Goal: Entertainment & Leisure: Browse casually

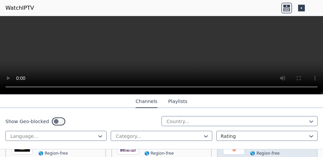
scroll to position [565, 0]
click at [281, 150] on span "🌎 Region-free" at bounding box center [273, 152] width 46 height 5
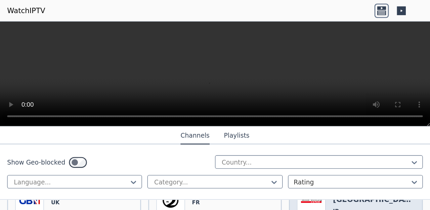
scroll to position [692, 0]
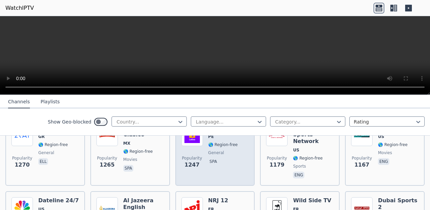
click at [235, 151] on div "Popularity 1247 Latina PE 🌎 Region-free general spa" at bounding box center [216, 151] width 68 height 55
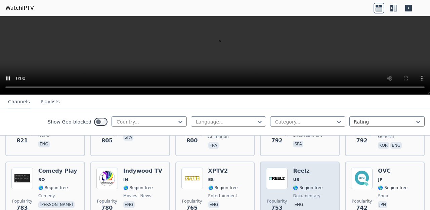
scroll to position [1273, 0]
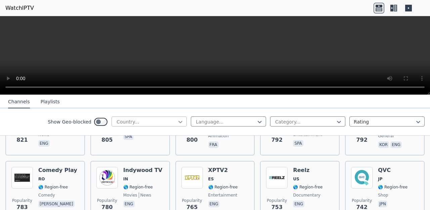
click at [177, 125] on icon at bounding box center [180, 121] width 7 height 7
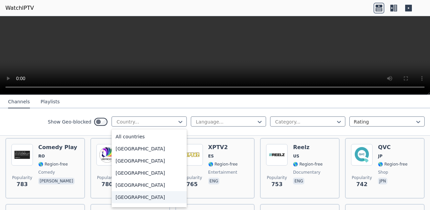
scroll to position [2, 0]
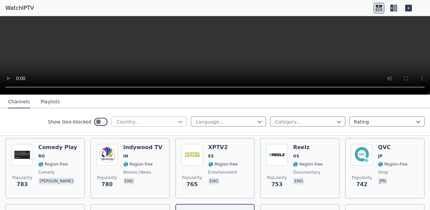
click at [177, 123] on icon at bounding box center [180, 121] width 7 height 7
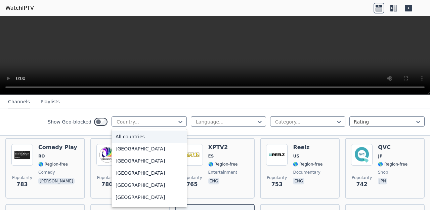
click at [180, 138] on div "All countries" at bounding box center [149, 136] width 75 height 12
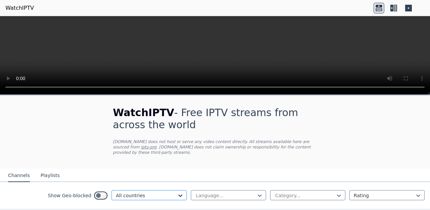
click at [177, 157] on icon at bounding box center [180, 195] width 7 height 7
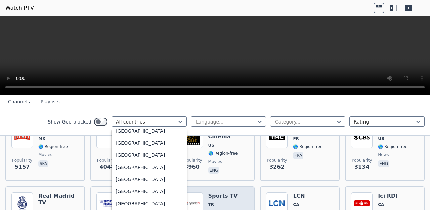
scroll to position [174, 0]
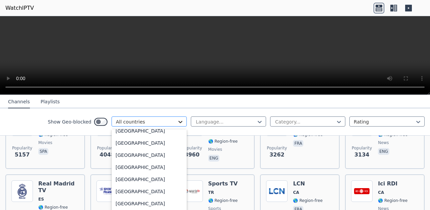
click at [180, 121] on icon at bounding box center [180, 121] width 7 height 7
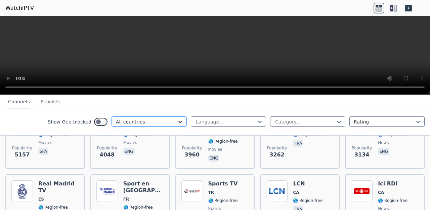
click at [180, 121] on icon at bounding box center [180, 121] width 7 height 7
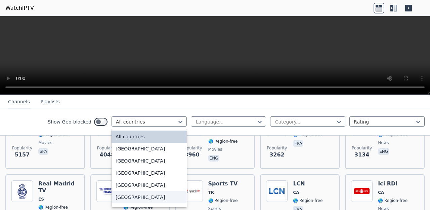
click at [180, 157] on div "[GEOGRAPHIC_DATA]" at bounding box center [149, 197] width 75 height 12
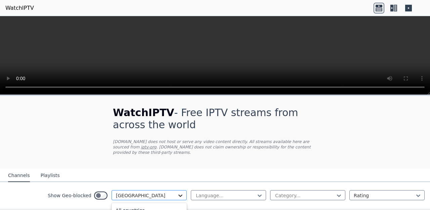
click at [177, 157] on icon at bounding box center [180, 195] width 7 height 7
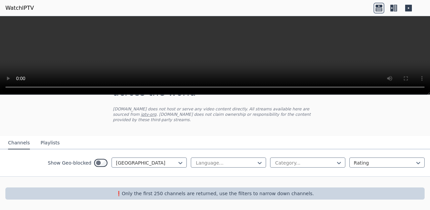
scroll to position [33, 0]
click at [177, 157] on icon at bounding box center [180, 162] width 7 height 7
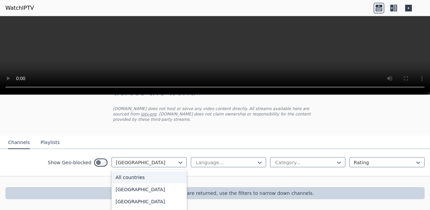
click at [171, 157] on div "All countries" at bounding box center [149, 177] width 75 height 12
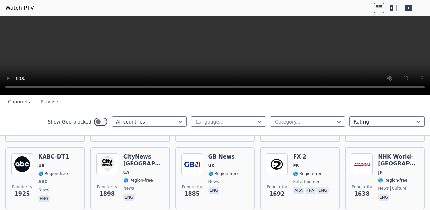
scroll to position [400, 0]
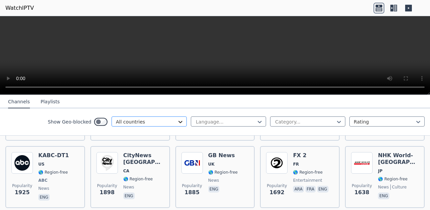
click at [177, 123] on icon at bounding box center [180, 121] width 7 height 7
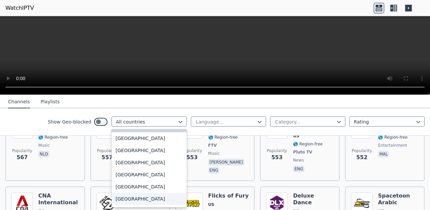
scroll to position [11, 0]
click at [180, 157] on div "[GEOGRAPHIC_DATA]" at bounding box center [149, 186] width 75 height 12
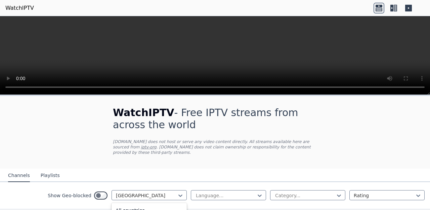
click at [180, 157] on icon at bounding box center [180, 195] width 7 height 7
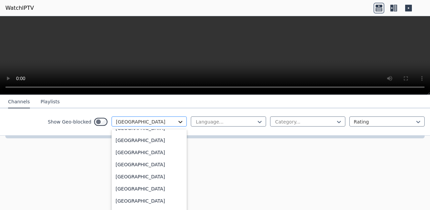
scroll to position [33, 0]
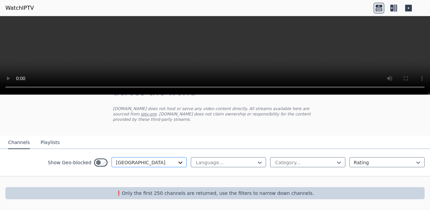
click at [174, 124] on div "WatchIPTV - Free IPTV streams from across the world [DOMAIN_NAME] does not host…" at bounding box center [215, 136] width 430 height 147
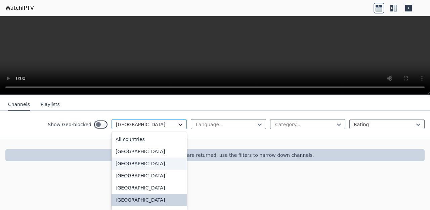
click at [174, 129] on div "option [GEOGRAPHIC_DATA], selected. 206 results available. Use Up and Down to c…" at bounding box center [149, 124] width 75 height 10
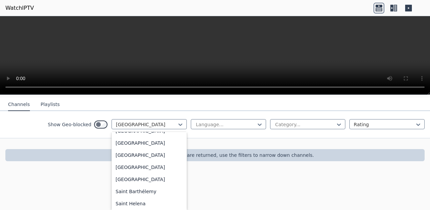
scroll to position [1912, 0]
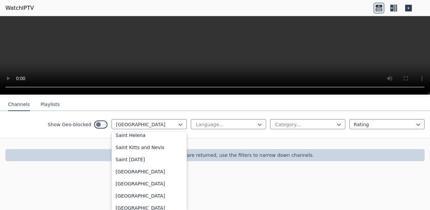
click at [165, 8] on div "[GEOGRAPHIC_DATA]" at bounding box center [149, 2] width 75 height 12
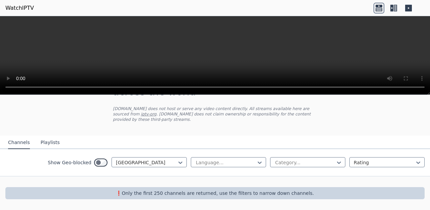
scroll to position [33, 0]
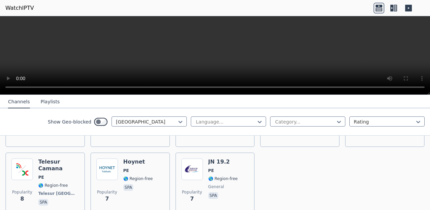
scroll to position [1217, 0]
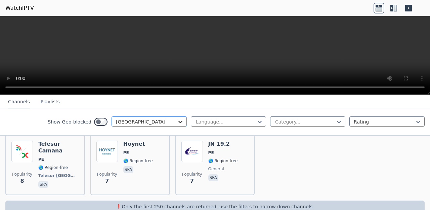
click at [178, 125] on icon at bounding box center [180, 121] width 7 height 7
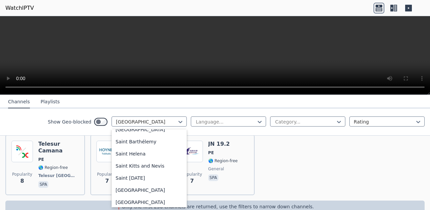
scroll to position [1959, 0]
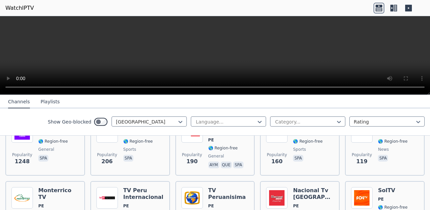
scroll to position [101, 0]
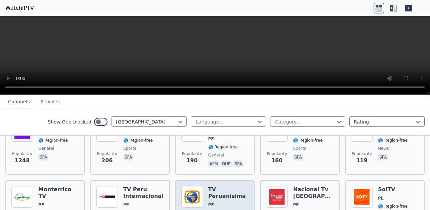
click at [249, 157] on div "Popularity 98 TV Peruanisima PE 🌎 Region-free music spa" at bounding box center [216, 210] width 80 height 61
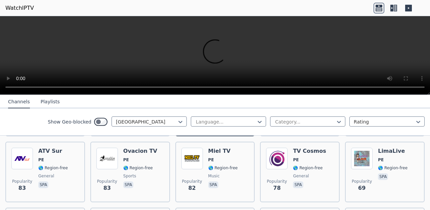
scroll to position [205, 0]
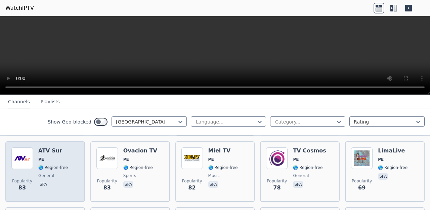
click at [21, 157] on span "83" at bounding box center [21, 188] width 7 height 8
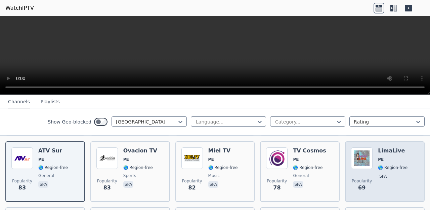
click at [323, 157] on div "LimaLive PE 🌎 Region-free spa" at bounding box center [393, 171] width 30 height 48
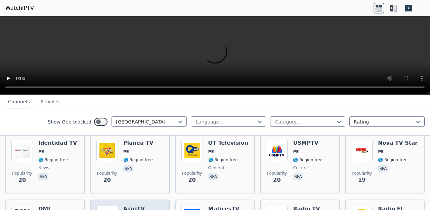
scroll to position [618, 0]
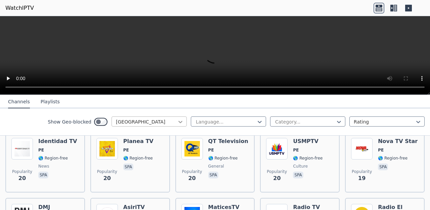
click at [178, 123] on icon at bounding box center [180, 121] width 7 height 7
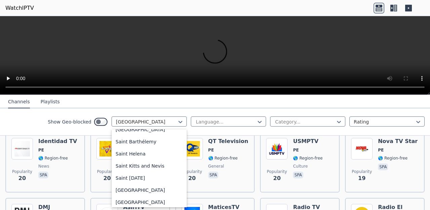
scroll to position [1959, 0]
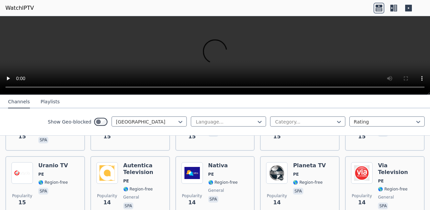
scroll to position [867, 0]
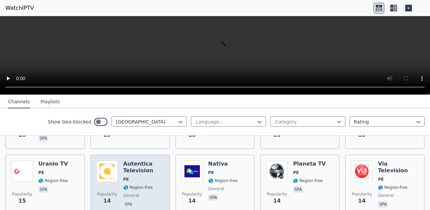
click at [148, 157] on span "spa" at bounding box center [143, 205] width 41 height 8
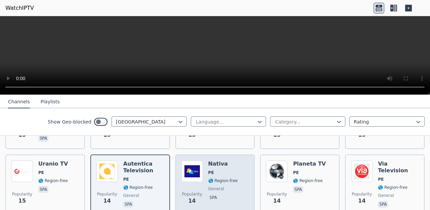
click at [194, 157] on span "Popularity 14" at bounding box center [193, 198] width 22 height 22
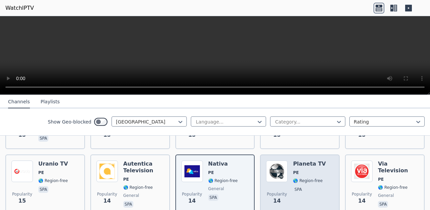
click at [284, 157] on span "Popularity 14" at bounding box center [277, 198] width 22 height 22
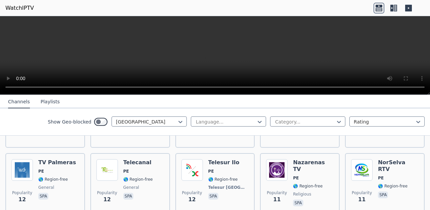
scroll to position [1008, 0]
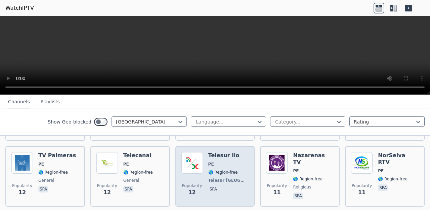
click at [232, 157] on div "Telesur Ilo PE 🌎 Region-free Telesur [GEOGRAPHIC_DATA] spa" at bounding box center [229, 176] width 41 height 48
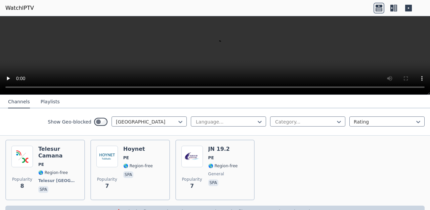
scroll to position [1213, 0]
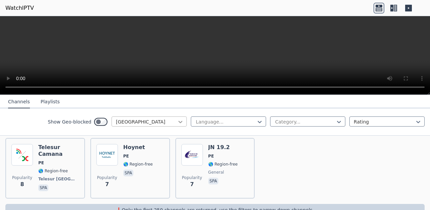
click at [179, 123] on icon at bounding box center [180, 121] width 7 height 7
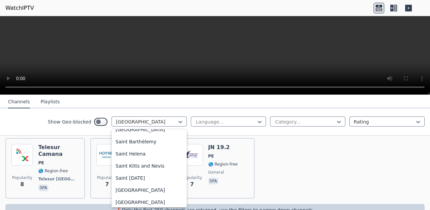
scroll to position [1959, 0]
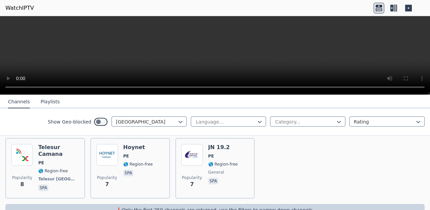
scroll to position [0, 0]
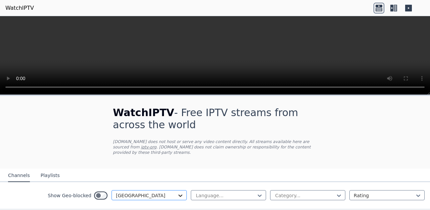
click at [177, 157] on icon at bounding box center [180, 195] width 7 height 7
click at [151, 157] on div at bounding box center [146, 195] width 61 height 7
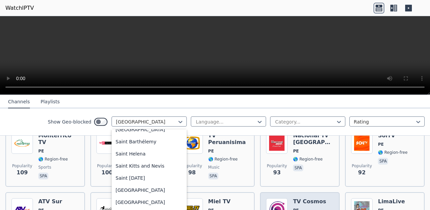
scroll to position [157, 0]
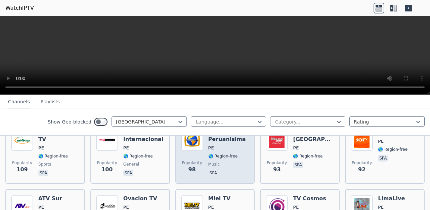
click at [240, 157] on div "TV Peruanisima PE 🌎 Region-free music spa" at bounding box center [229, 153] width 41 height 48
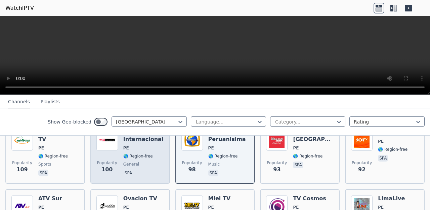
click at [152, 157] on span "spa" at bounding box center [143, 173] width 41 height 8
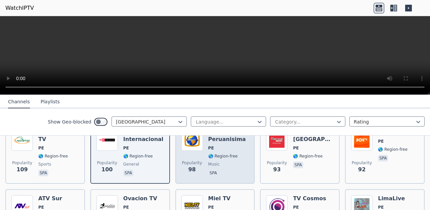
click at [176, 157] on div "Popularity 98 TV Peruanisima PE 🌎 Region-free music spa" at bounding box center [216, 153] width 80 height 61
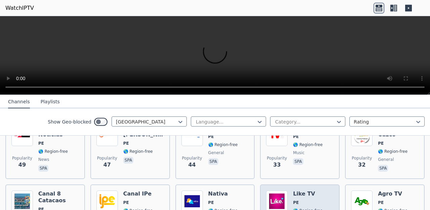
scroll to position [361, 0]
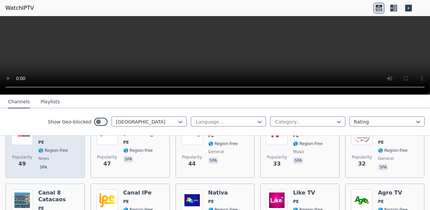
click at [19, 154] on span "Popularity" at bounding box center [22, 156] width 20 height 5
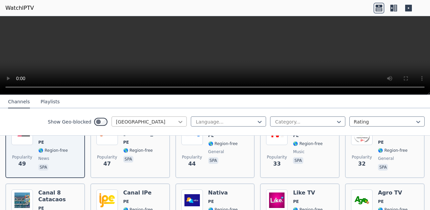
click at [177, 122] on div at bounding box center [180, 121] width 7 height 7
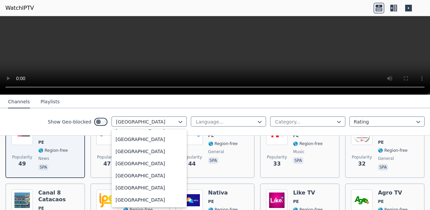
scroll to position [2606, 0]
click at [173, 97] on div "[GEOGRAPHIC_DATA]" at bounding box center [149, 91] width 75 height 12
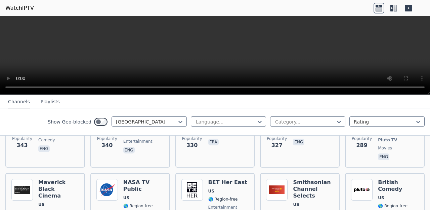
scroll to position [1280, 0]
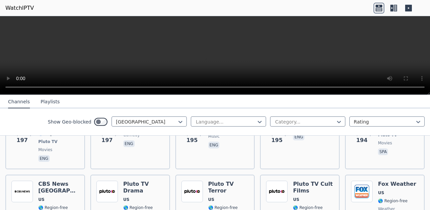
scroll to position [1824, 0]
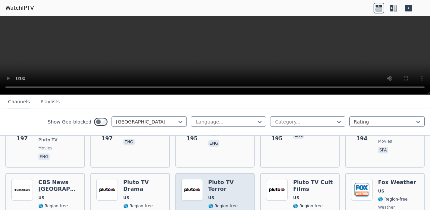
click at [231, 157] on div "Popularity 189 Pluto TV Terror US 🌎 Region-free Pluto TV movies eng" at bounding box center [216, 207] width 80 height 69
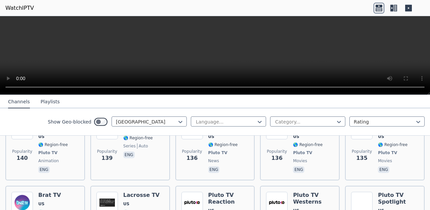
scroll to position [2411, 0]
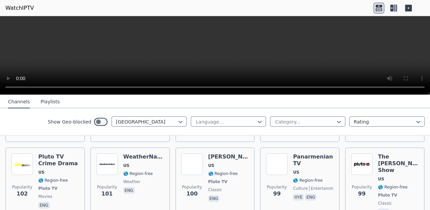
scroll to position [3207, 0]
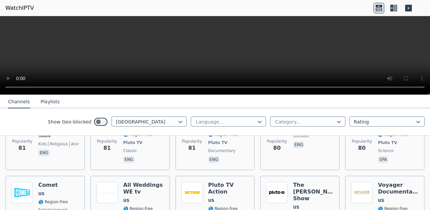
scroll to position [3632, 0]
